Goal: Task Accomplishment & Management: Manage account settings

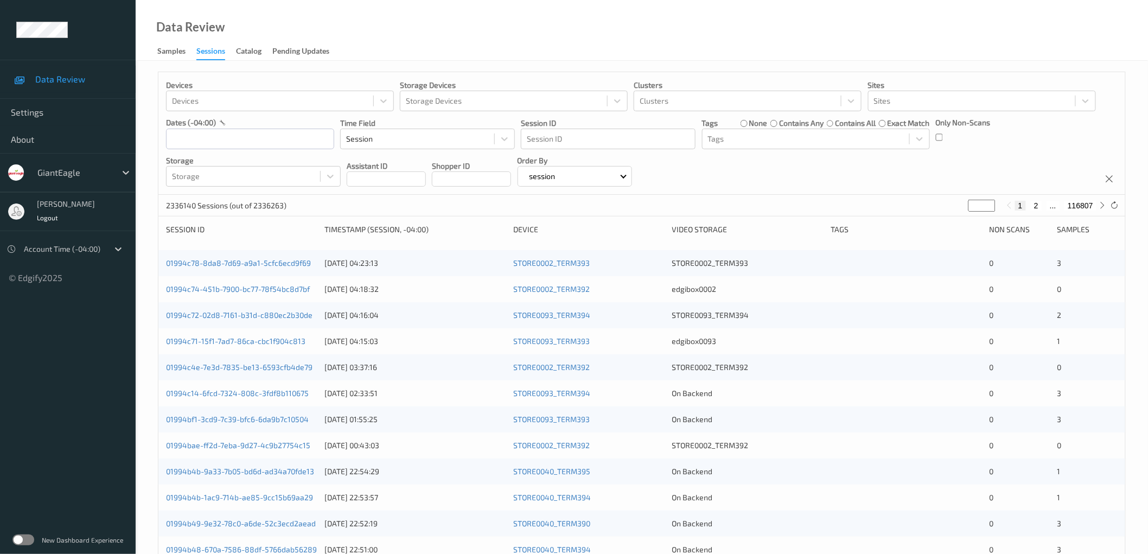
click at [29, 539] on label at bounding box center [23, 539] width 22 height 11
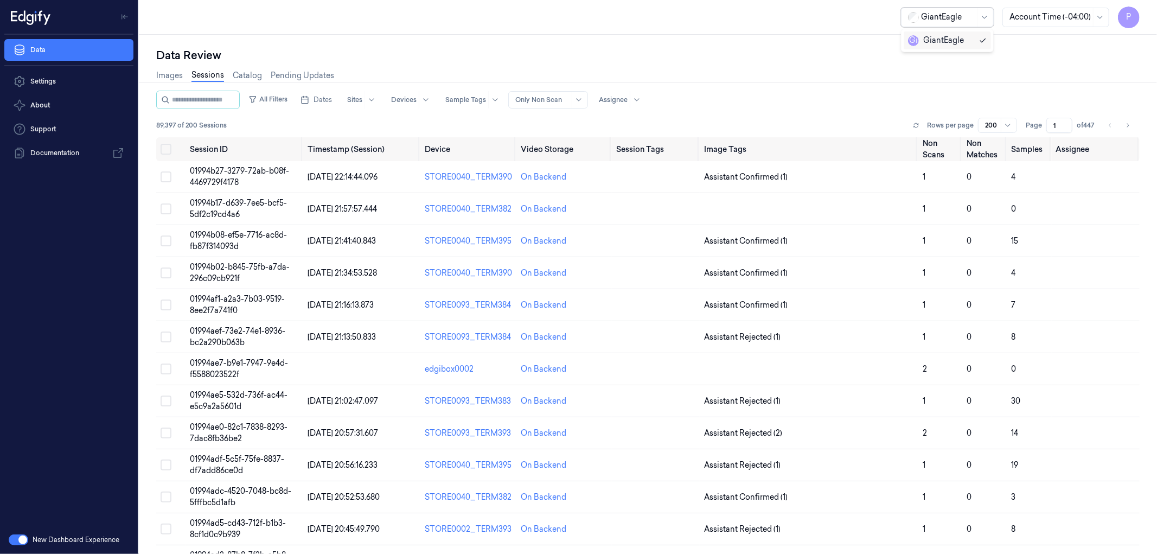
click at [975, 15] on div "GiantEagle" at bounding box center [947, 18] width 93 height 20
click at [843, 55] on div "Data Review" at bounding box center [648, 55] width 984 height 15
click at [643, 98] on div at bounding box center [637, 99] width 14 height 17
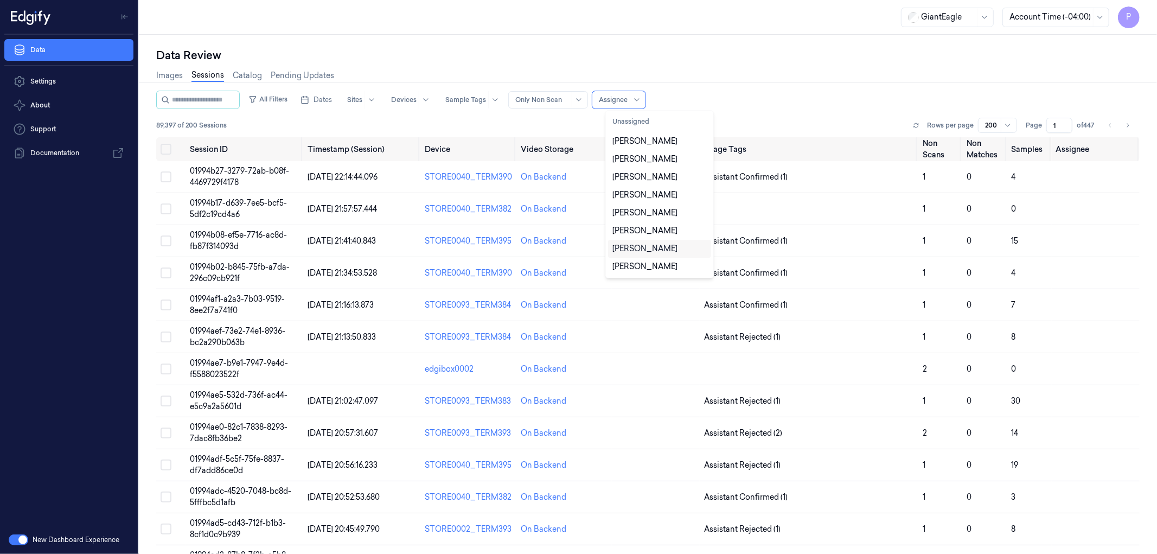
scroll to position [35, 0]
click at [770, 50] on div "Data Review" at bounding box center [648, 55] width 984 height 15
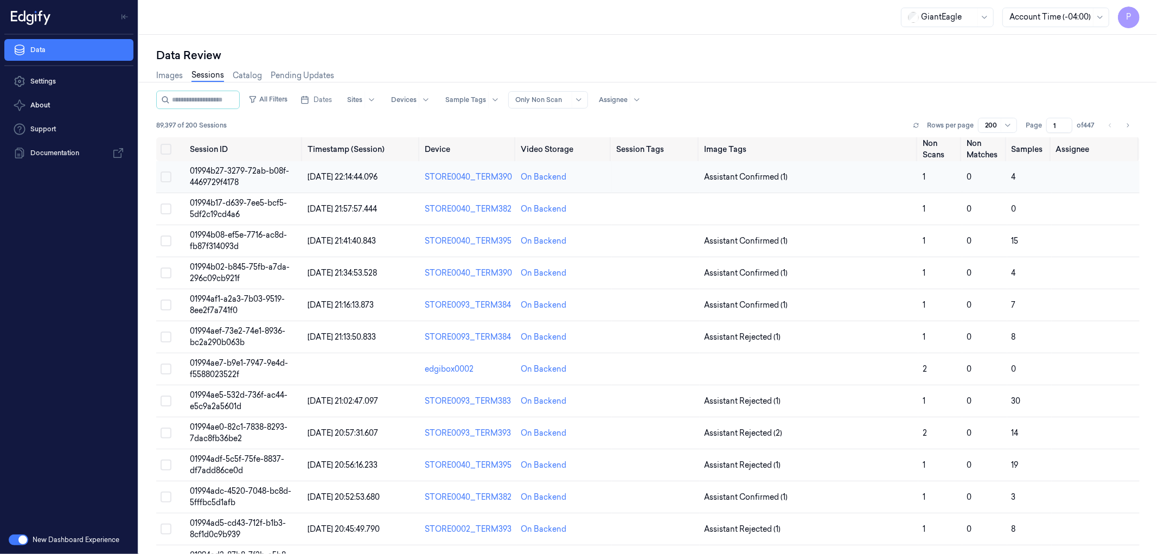
click at [166, 174] on button "Select row" at bounding box center [166, 176] width 11 height 11
click at [165, 207] on button "Select row" at bounding box center [166, 208] width 11 height 11
click at [167, 240] on button "Select row" at bounding box center [166, 240] width 11 height 11
click at [165, 272] on button "Select row" at bounding box center [166, 272] width 11 height 11
click at [628, 98] on div at bounding box center [613, 100] width 29 height 10
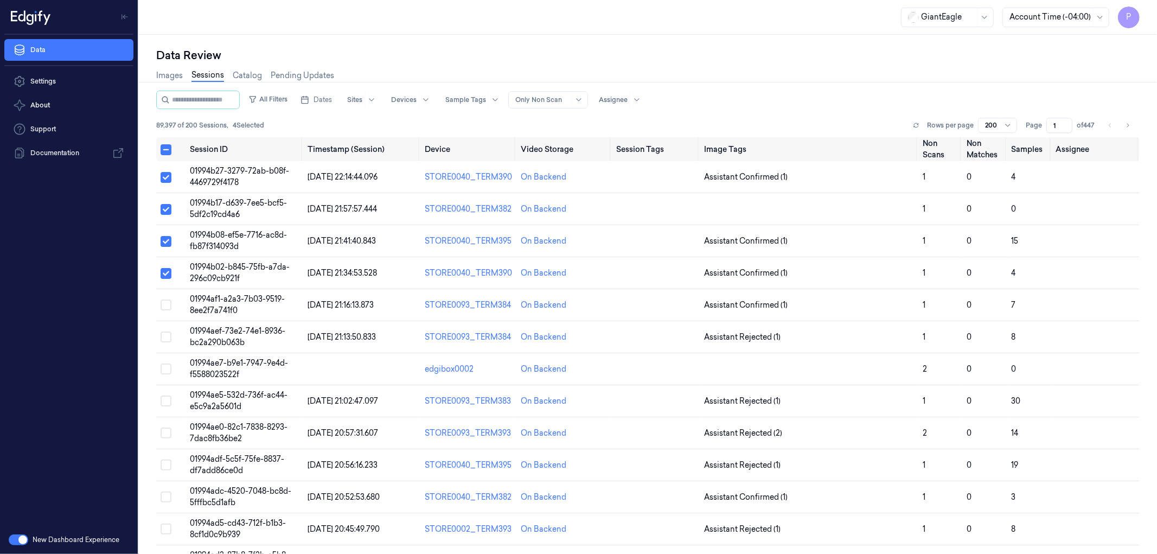
click at [753, 82] on div at bounding box center [648, 82] width 1027 height 1
click at [165, 148] on button "Select all" at bounding box center [166, 149] width 11 height 11
click at [167, 149] on button "Select all" at bounding box center [166, 149] width 11 height 11
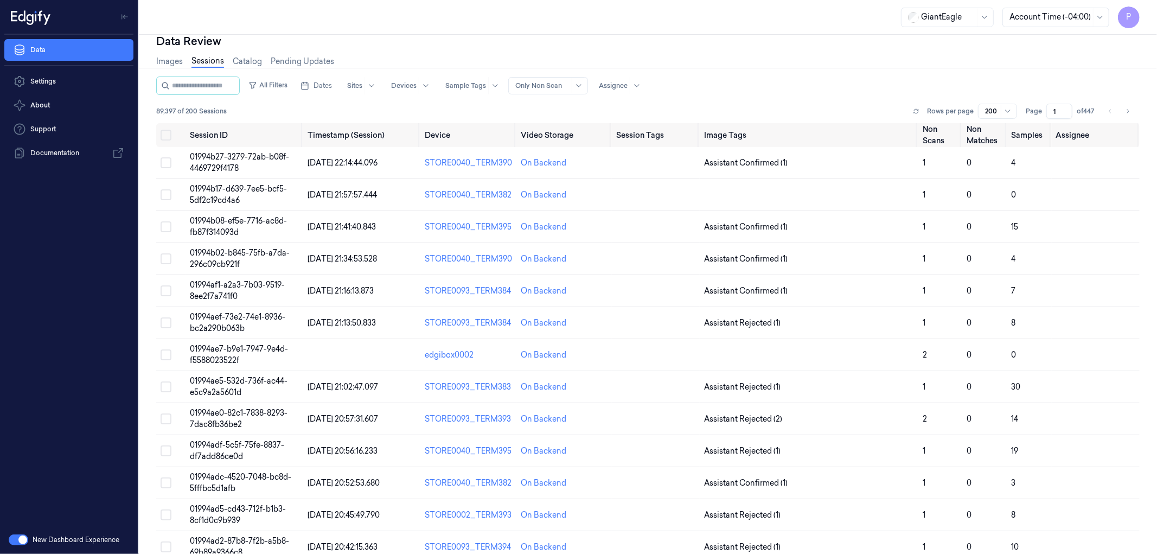
scroll to position [0, 0]
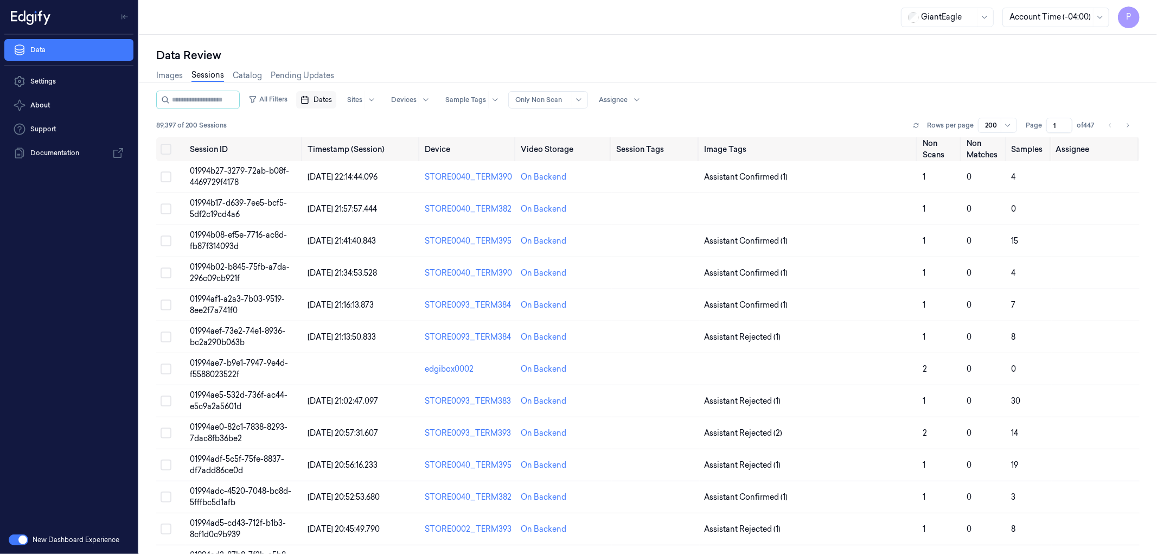
click at [332, 101] on span "Dates" at bounding box center [323, 100] width 18 height 10
click at [430, 183] on button "13" at bounding box center [430, 186] width 17 height 17
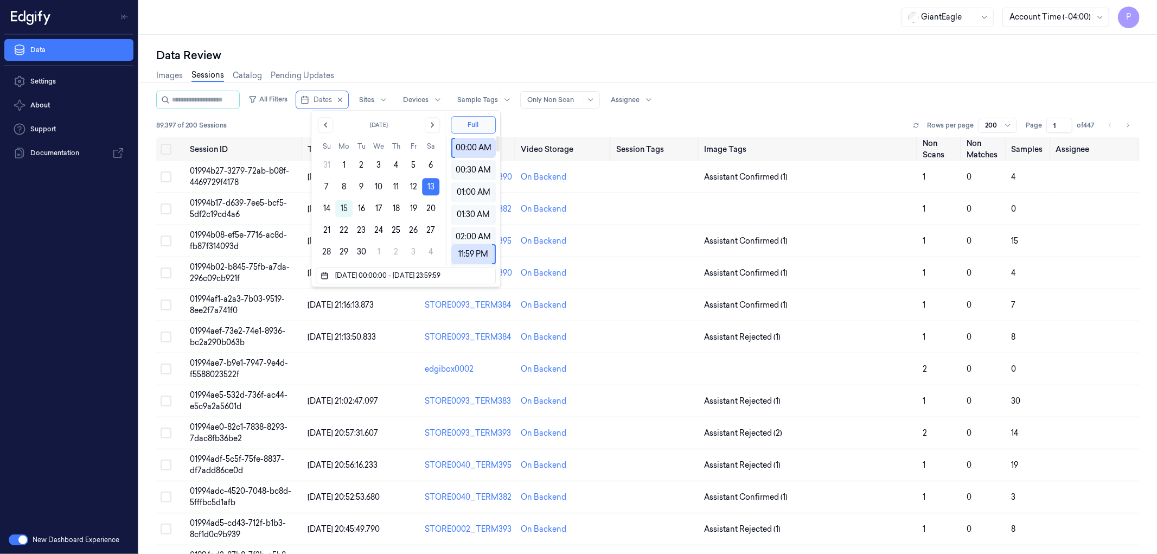
click at [681, 69] on div "Images Sessions Catalog Pending Updates" at bounding box center [648, 77] width 984 height 28
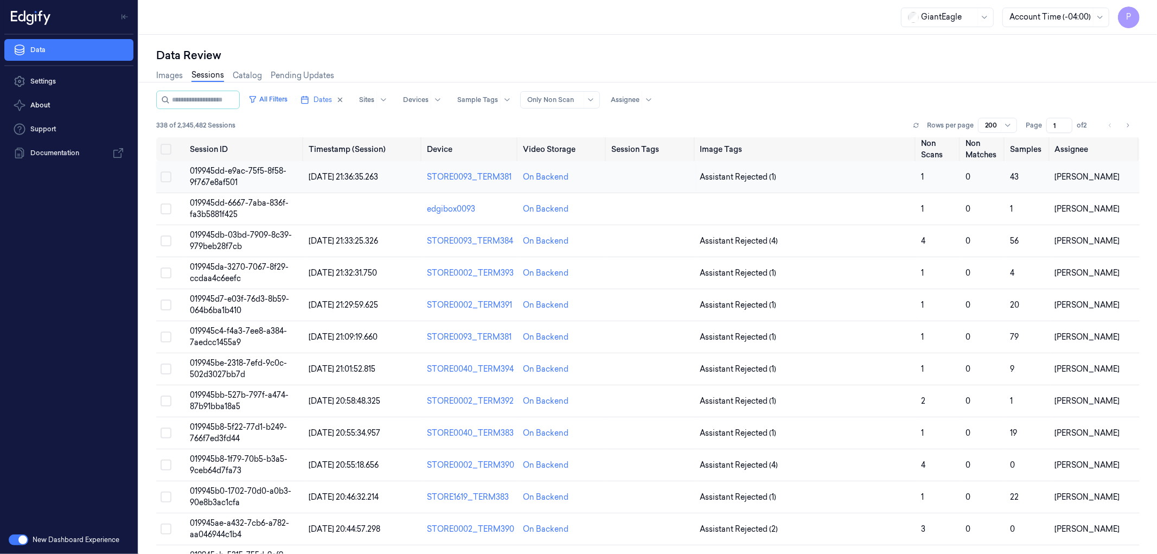
click at [167, 176] on button "Select row" at bounding box center [166, 176] width 11 height 11
click at [163, 210] on button "Select row" at bounding box center [166, 208] width 11 height 11
click at [164, 204] on button "Select row" at bounding box center [166, 209] width 11 height 11
click at [162, 177] on button "Select row" at bounding box center [166, 177] width 11 height 11
drag, startPoint x: 1108, startPoint y: 175, endPoint x: 1050, endPoint y: 175, distance: 57.5
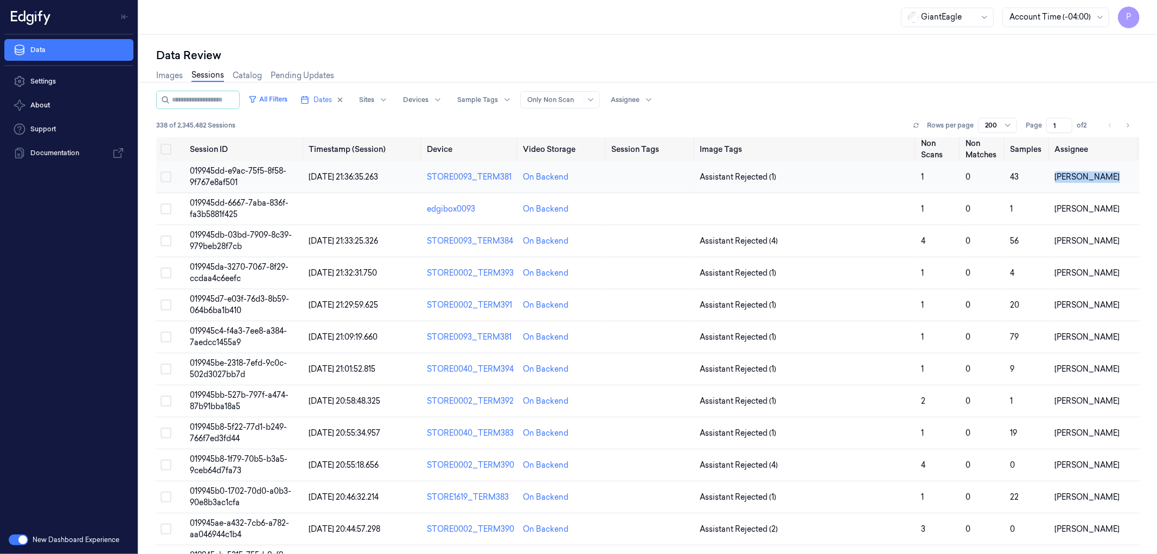
click at [1051, 175] on td "David Vaanunu" at bounding box center [1095, 177] width 89 height 32
click at [787, 63] on div "Images Sessions Catalog Pending Updates" at bounding box center [648, 77] width 984 height 28
click at [914, 71] on div "Images Sessions Catalog Pending Updates" at bounding box center [648, 77] width 984 height 28
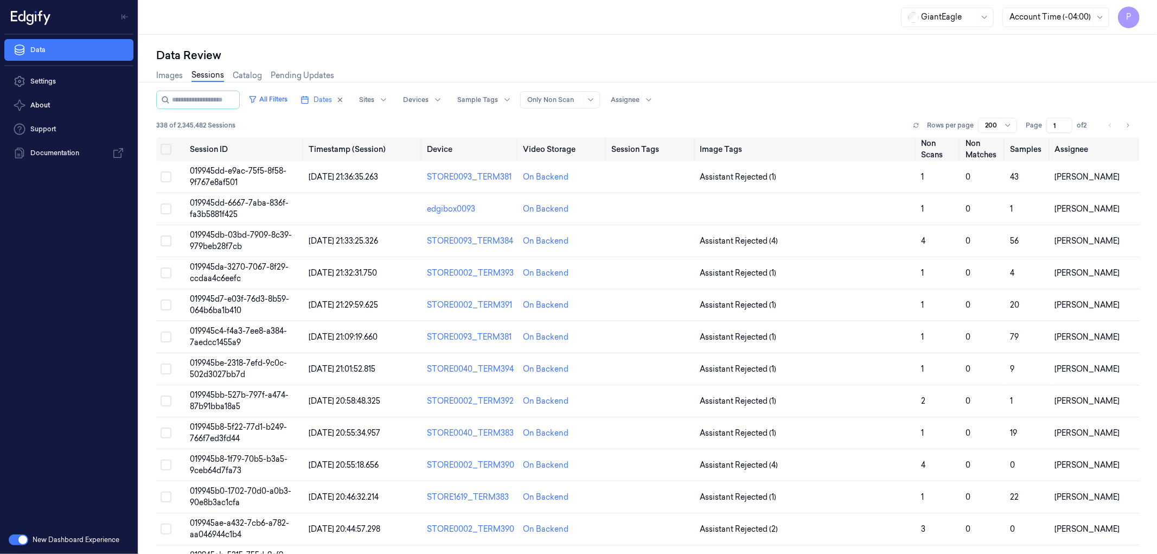
click at [832, 45] on div "Data Review Images Sessions Catalog Pending Updates All Filters Dates Sites Dev…" at bounding box center [648, 294] width 1018 height 519
click at [13, 539] on button "button" at bounding box center [19, 539] width 20 height 11
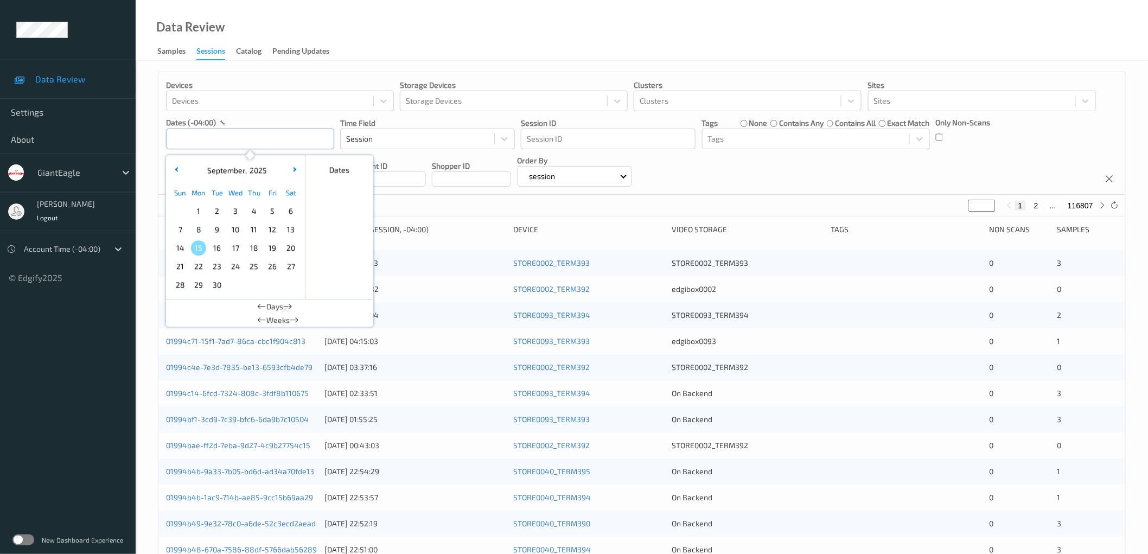
click at [272, 142] on input "text" at bounding box center [250, 139] width 168 height 21
click at [296, 230] on span "13" at bounding box center [290, 229] width 15 height 15
click at [294, 230] on span "13" at bounding box center [290, 229] width 15 height 15
type input "[DATE] 00:00 -> [DATE] 23:59"
click at [802, 165] on div "Devices Devices Storage Devices Storage Devices Clusters Clusters Sites Sites d…" at bounding box center [641, 133] width 967 height 123
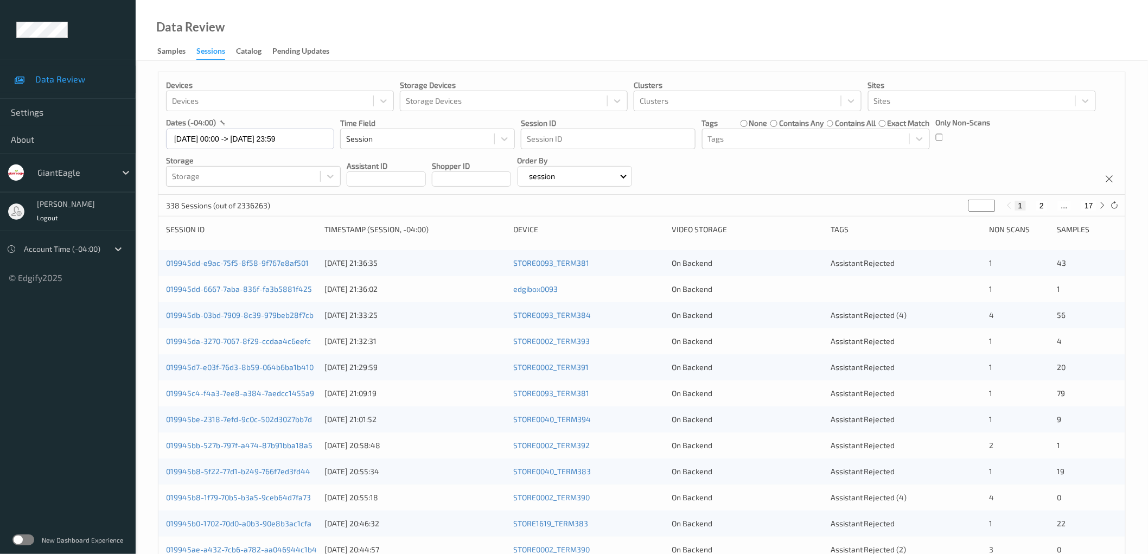
click at [897, 189] on div "Devices Devices Storage Devices Storage Devices Clusters Clusters Sites Sites d…" at bounding box center [641, 133] width 967 height 123
click at [49, 218] on span "Logout" at bounding box center [48, 218] width 22 height 8
